Goal: Check status: Check status

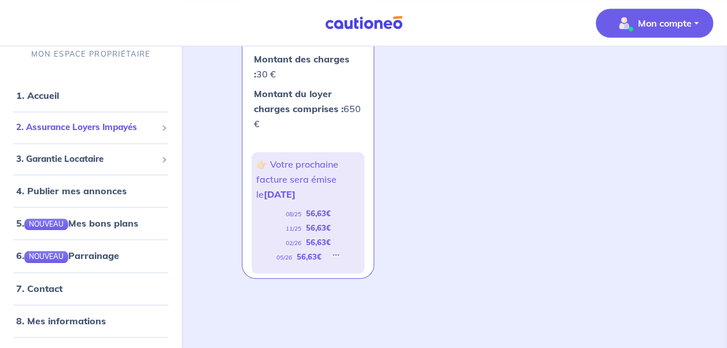
click at [81, 131] on span "2. Assurance Loyers Impayés" at bounding box center [86, 127] width 141 height 13
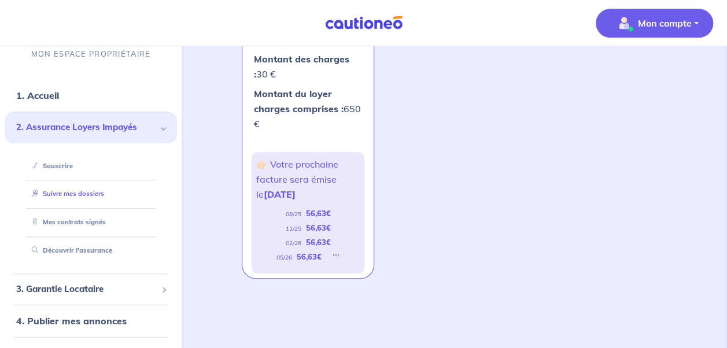
click at [88, 192] on link "Suivre mes dossiers" at bounding box center [65, 194] width 77 height 8
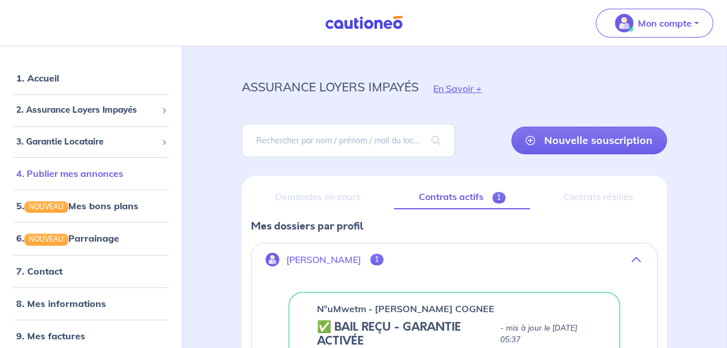
scroll to position [27, 0]
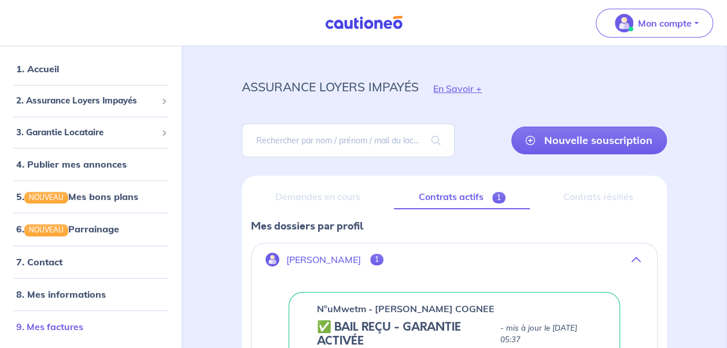
click at [31, 327] on link "9. Mes factures" at bounding box center [49, 327] width 67 height 12
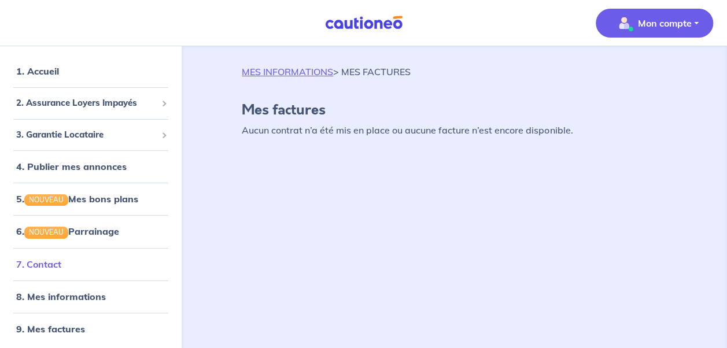
scroll to position [12, 0]
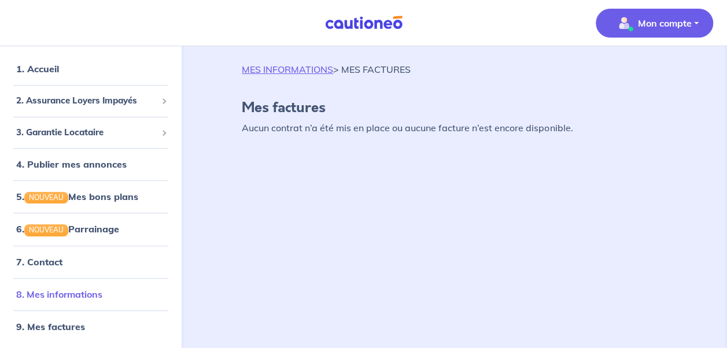
click at [80, 290] on link "8. Mes informations" at bounding box center [59, 295] width 86 height 12
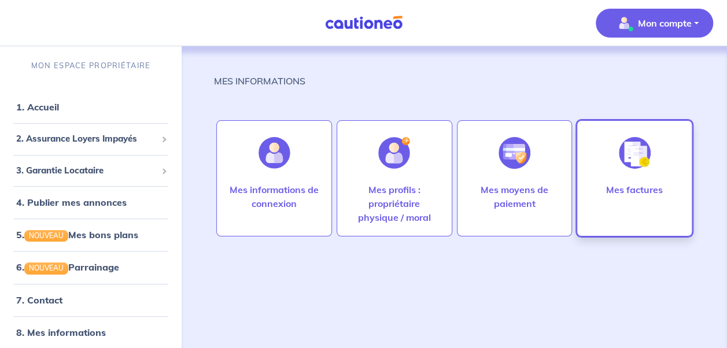
click at [618, 161] on div at bounding box center [635, 153] width 50 height 60
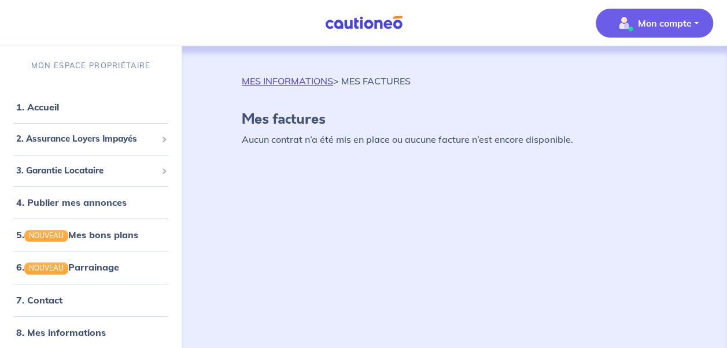
click at [257, 80] on link "MES INFORMATIONS" at bounding box center [287, 81] width 91 height 12
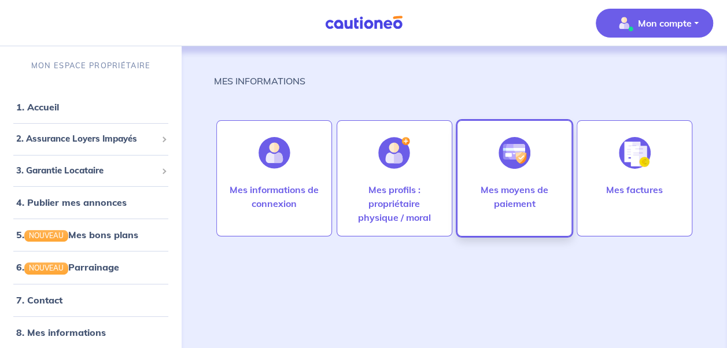
click at [507, 152] on img at bounding box center [515, 153] width 32 height 32
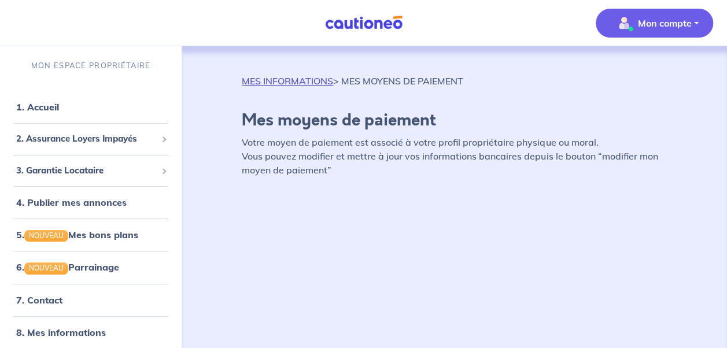
click at [292, 81] on link "MES INFORMATIONS" at bounding box center [287, 81] width 91 height 12
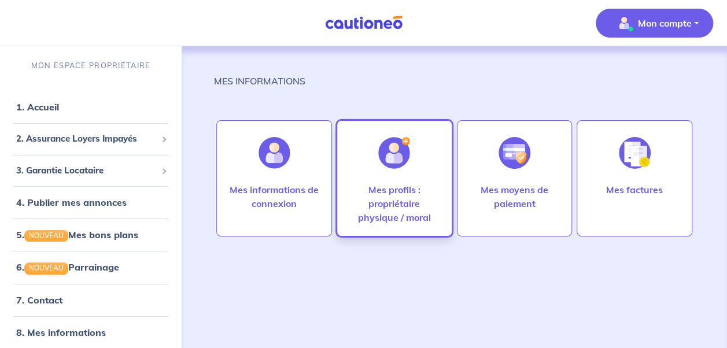
click at [399, 179] on div at bounding box center [394, 153] width 50 height 60
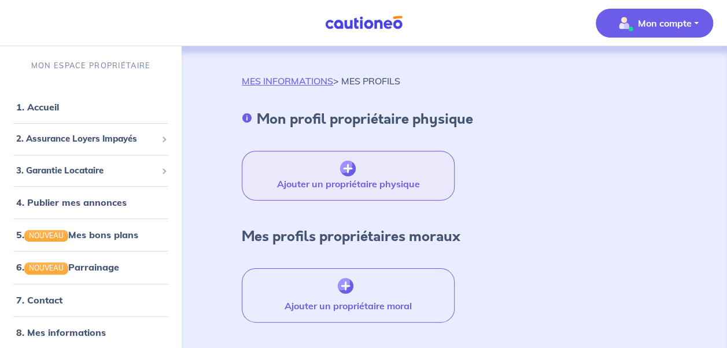
click at [349, 168] on img "button" at bounding box center [348, 169] width 16 height 16
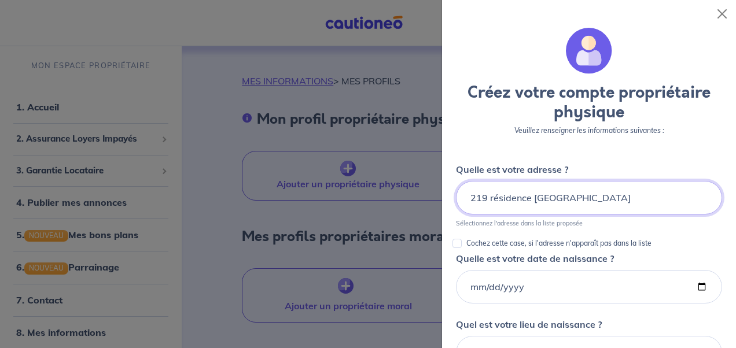
drag, startPoint x: 606, startPoint y: 196, endPoint x: 598, endPoint y: 196, distance: 8.7
click at [598, 196] on input "219 résidence [GEOGRAPHIC_DATA]" at bounding box center [589, 198] width 266 height 34
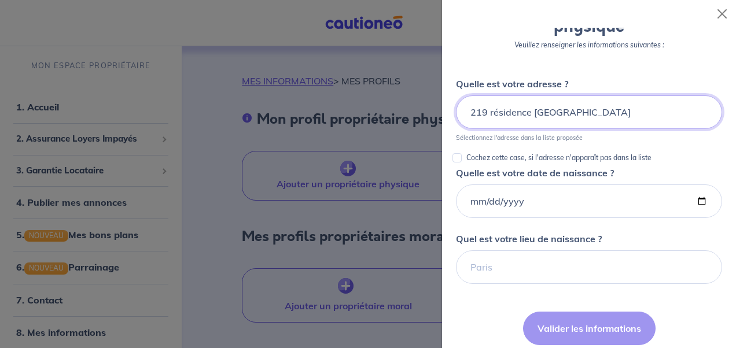
scroll to position [58, 0]
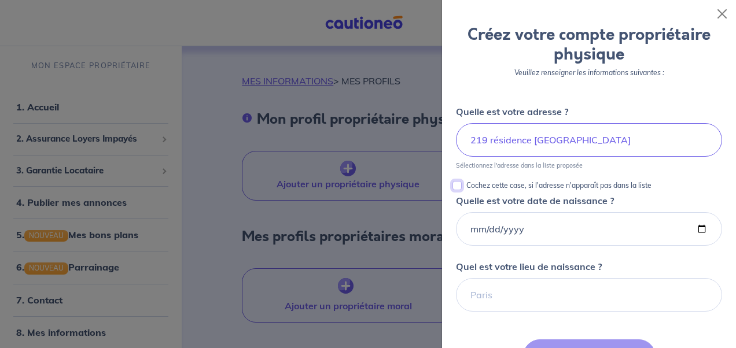
click at [456, 189] on input "Cochez cette case, si l'adresse n'apparaît pas dans la liste" at bounding box center [456, 185] width 9 height 9
checkbox input "true"
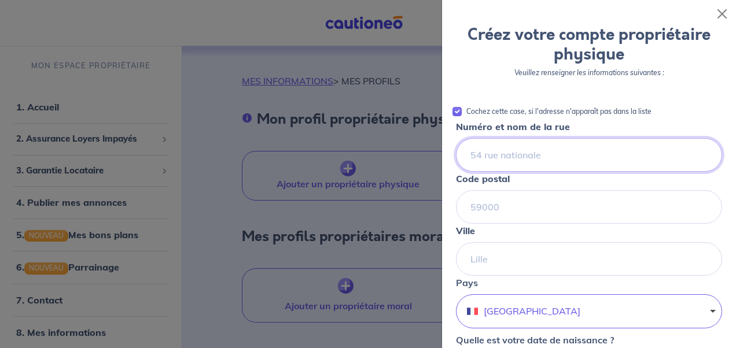
click at [524, 154] on input "Numéro et nom de la rue" at bounding box center [589, 155] width 266 height 34
type input "219 résidence [GEOGRAPHIC_DATA]"
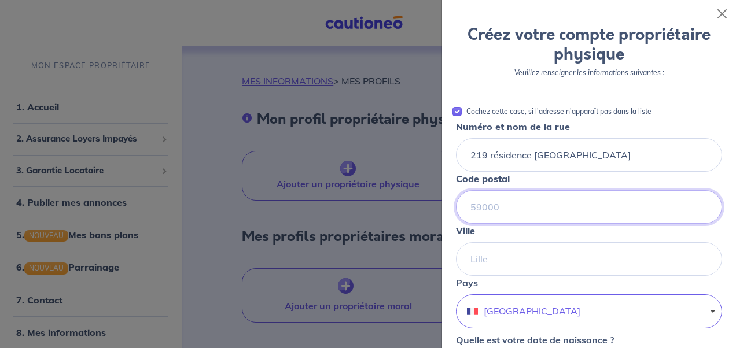
click at [522, 211] on input "Code postal" at bounding box center [589, 207] width 266 height 34
type input "65300"
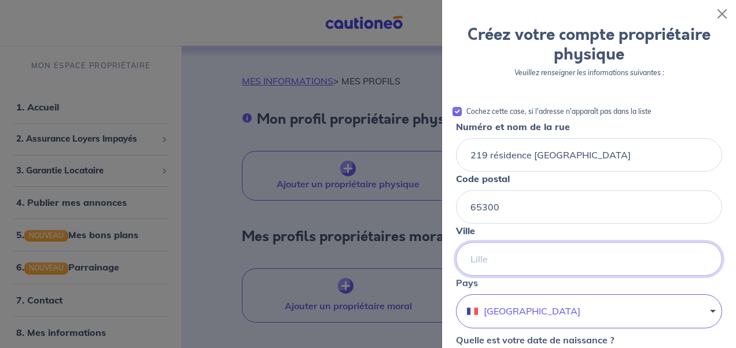
click at [519, 263] on input "Ville" at bounding box center [589, 259] width 266 height 34
type input "l"
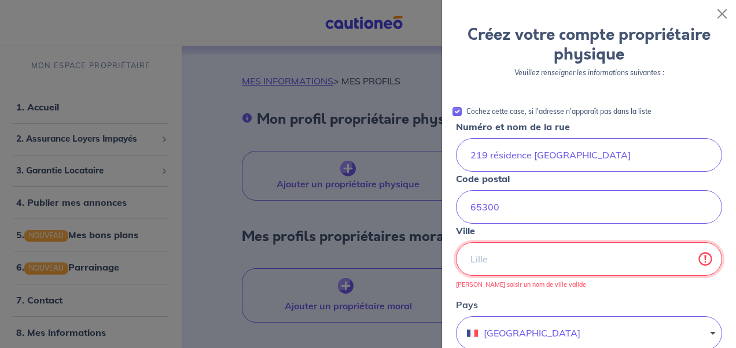
type input "l"
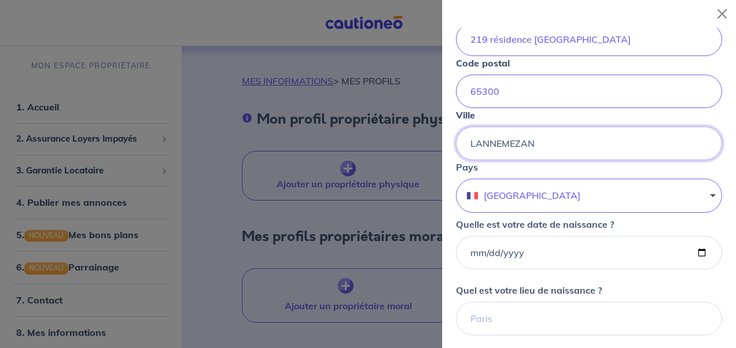
scroll to position [231, 0]
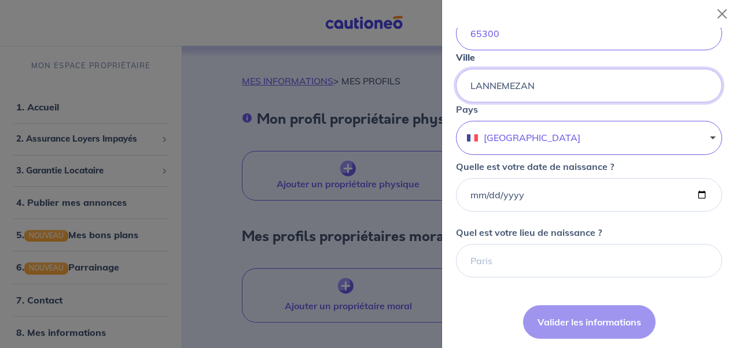
type input "LANNEMEZAN"
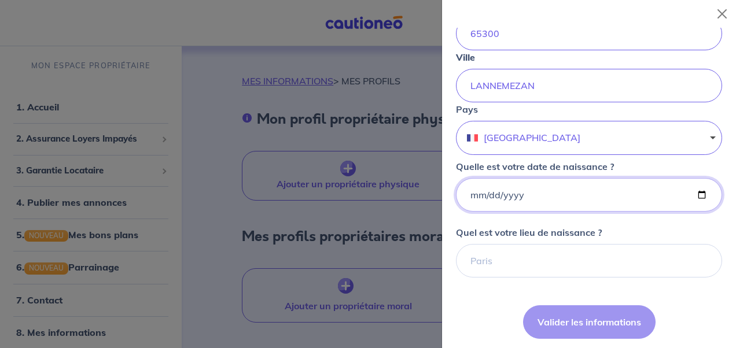
click at [528, 195] on input "Quelle est votre date de naissance ?" at bounding box center [589, 195] width 266 height 34
type input "[DATE]"
click at [516, 252] on input "Quel est votre lieu de naissance ?" at bounding box center [589, 261] width 266 height 34
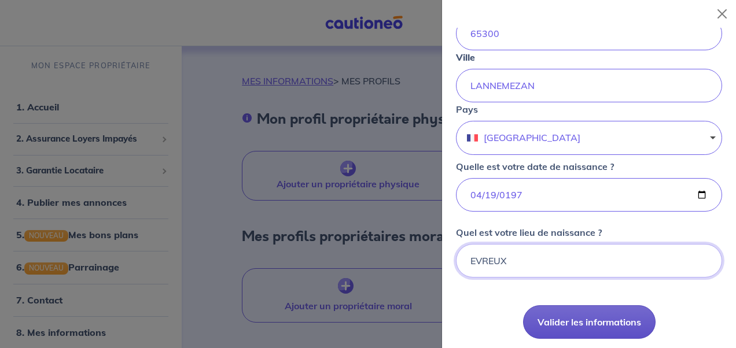
type input "EVREUX"
click at [571, 318] on button "Valider les informations" at bounding box center [589, 323] width 133 height 34
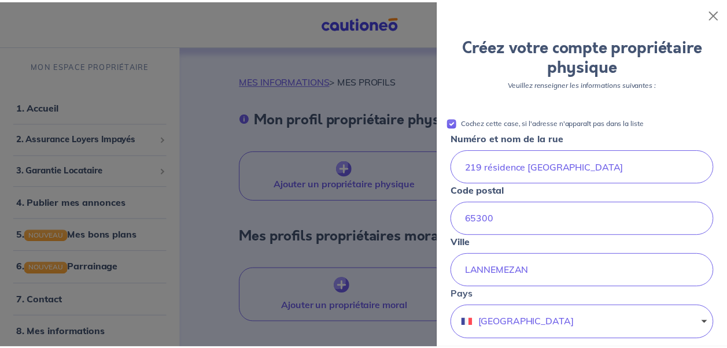
scroll to position [0, 0]
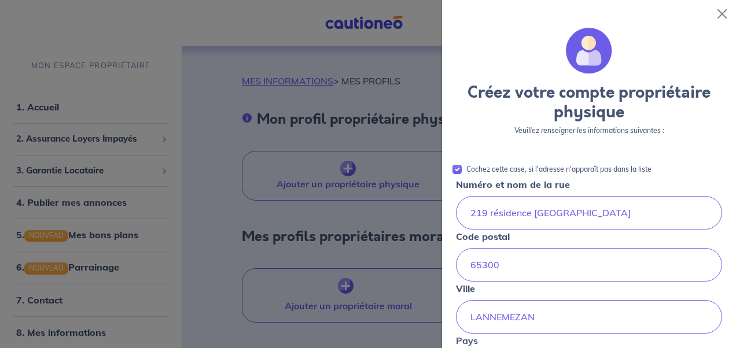
click at [46, 102] on div at bounding box center [368, 174] width 736 height 348
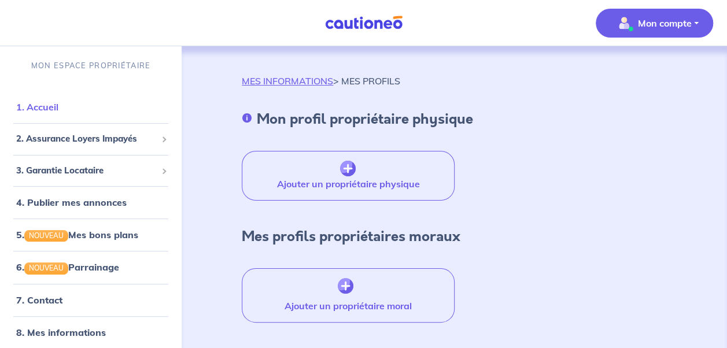
click at [48, 106] on link "1. Accueil" at bounding box center [37, 107] width 42 height 12
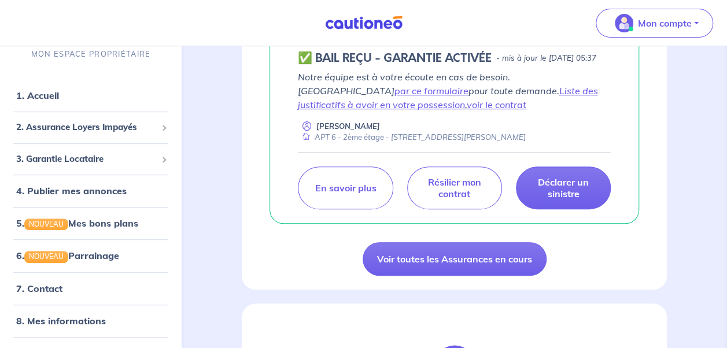
scroll to position [347, 0]
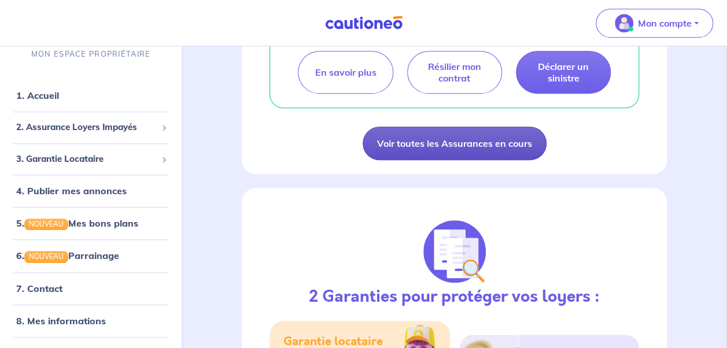
click at [452, 159] on link "Voir toutes les Assurances en cours" at bounding box center [455, 144] width 184 height 34
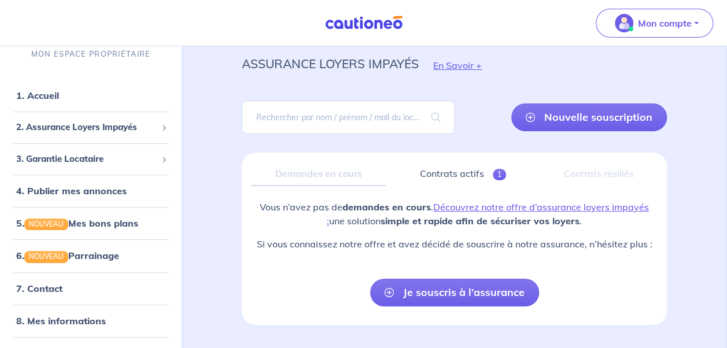
scroll to position [66, 0]
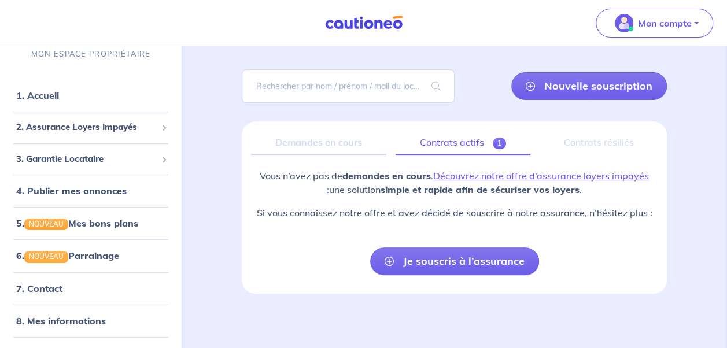
click at [461, 145] on link "Contrats actifs 1" at bounding box center [463, 143] width 135 height 24
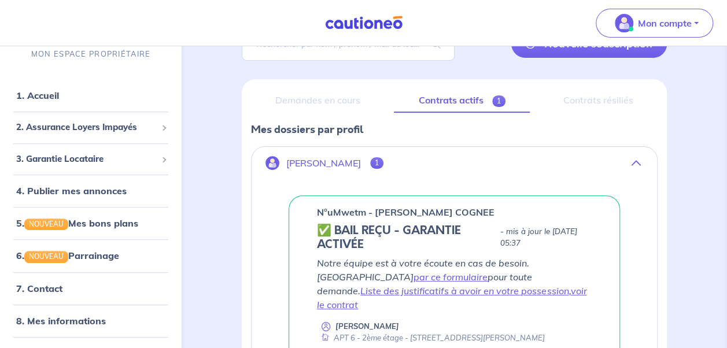
scroll to position [88, 0]
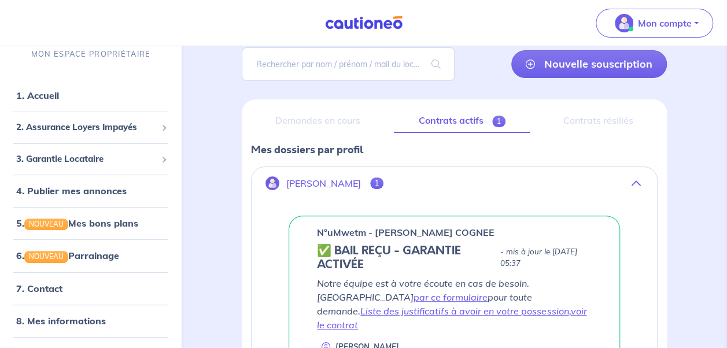
click at [307, 115] on div "Demandes en cours" at bounding box center [318, 121] width 134 height 24
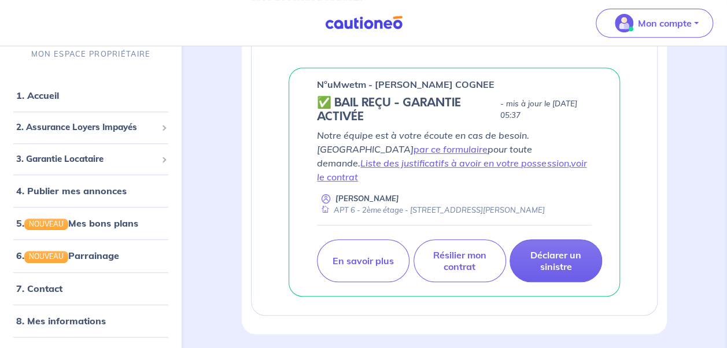
scroll to position [262, 0]
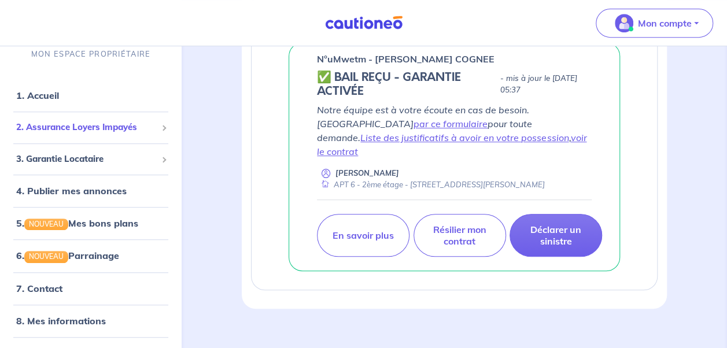
click at [38, 126] on span "2. Assurance Loyers Impayés" at bounding box center [86, 127] width 141 height 13
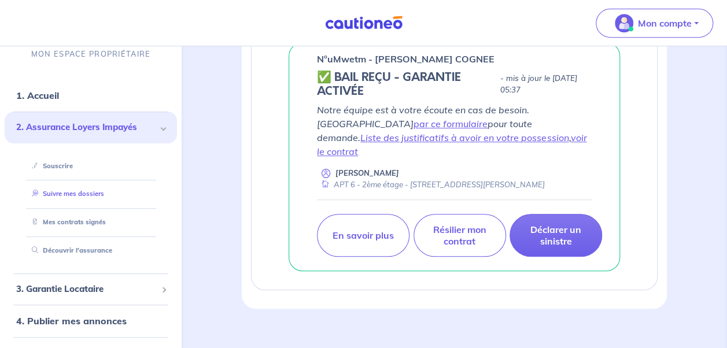
click at [72, 193] on link "Suivre mes dossiers" at bounding box center [65, 194] width 77 height 8
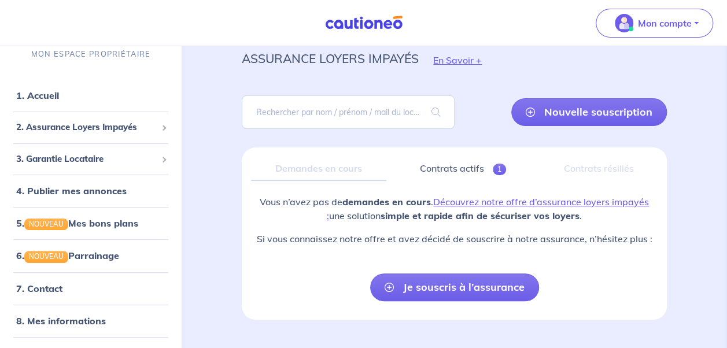
scroll to position [58, 0]
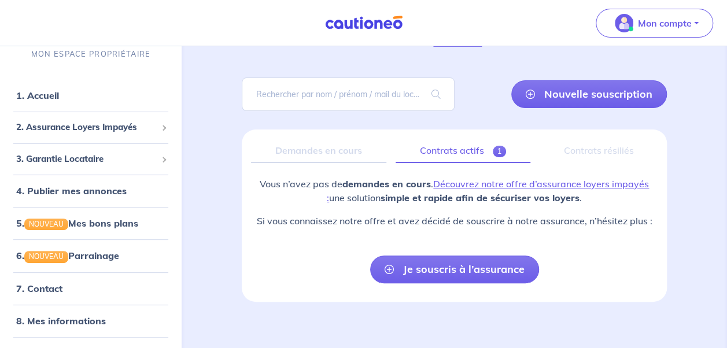
click at [495, 149] on span "1" at bounding box center [499, 152] width 13 height 12
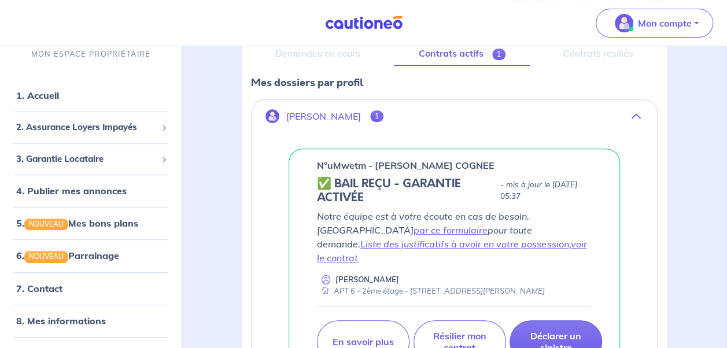
scroll to position [174, 0]
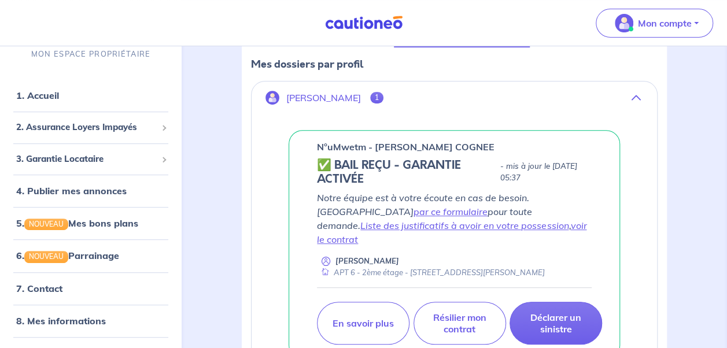
click at [379, 94] on span "1" at bounding box center [376, 98] width 13 height 12
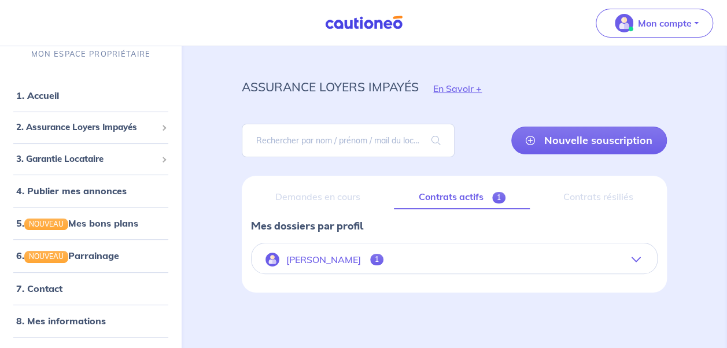
scroll to position [12, 0]
click at [377, 256] on span "1" at bounding box center [376, 260] width 13 height 12
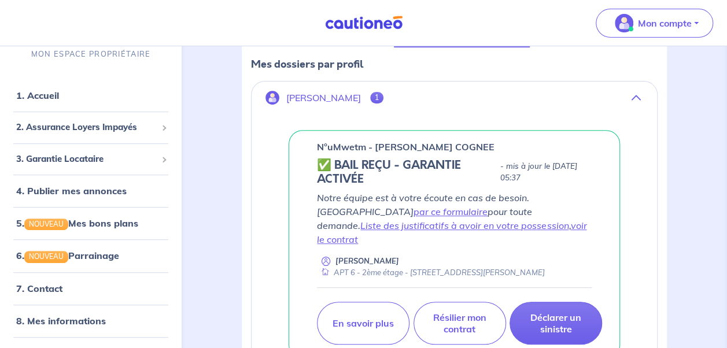
scroll to position [231, 0]
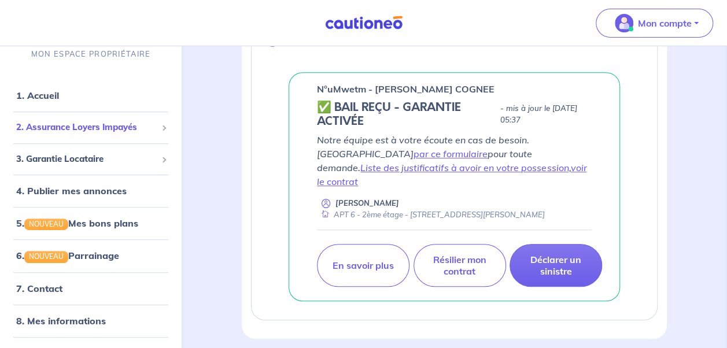
click at [161, 127] on span at bounding box center [164, 129] width 6 height 6
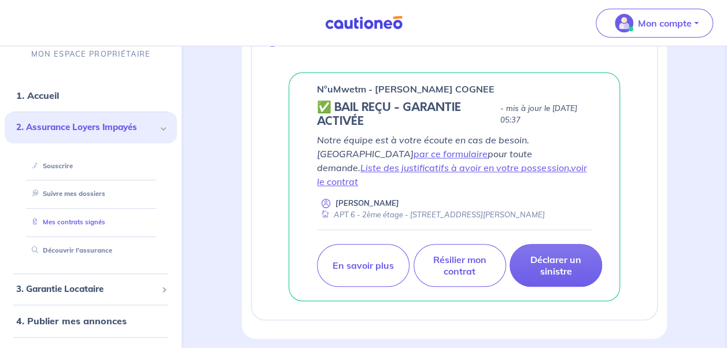
click at [91, 226] on link "Mes contrats signés" at bounding box center [66, 222] width 78 height 8
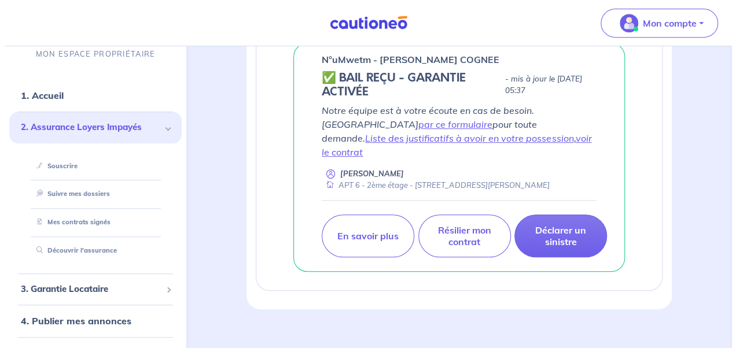
scroll to position [262, 0]
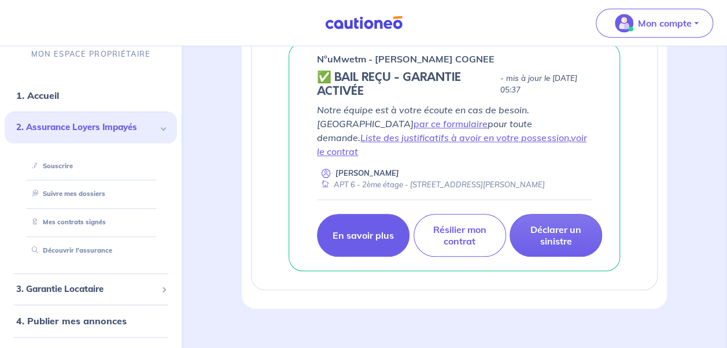
click at [340, 230] on p "En savoir plus" at bounding box center [363, 236] width 61 height 12
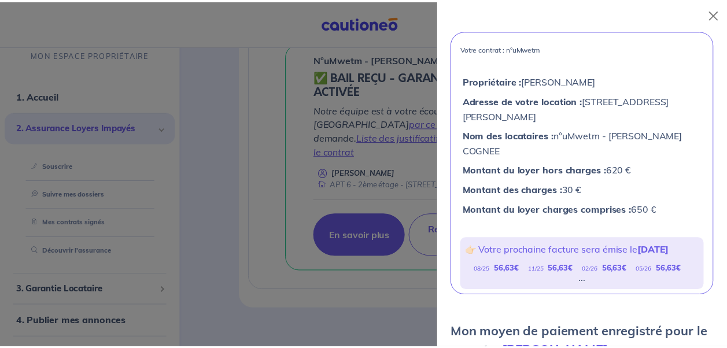
scroll to position [0, 0]
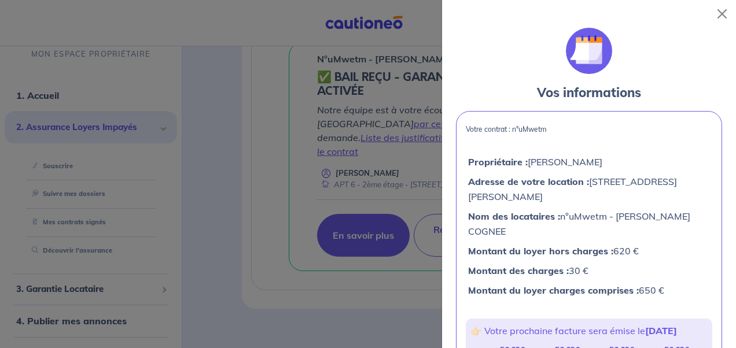
click at [216, 193] on div at bounding box center [368, 174] width 736 height 348
